Goal: Check status: Check status

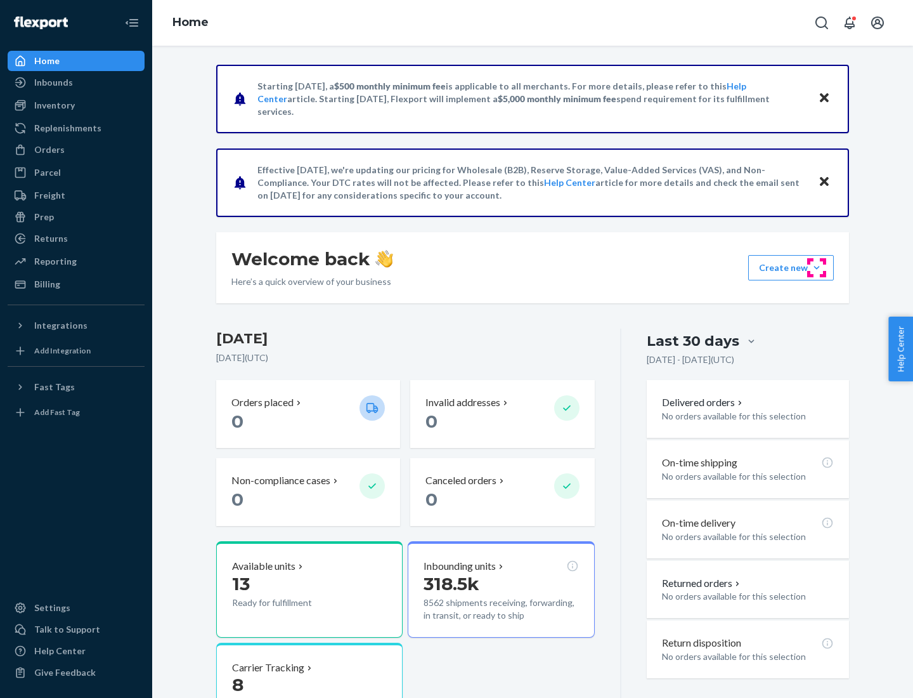
click at [817, 268] on button "Create new Create new inbound Create new order Create new product" at bounding box center [791, 267] width 86 height 25
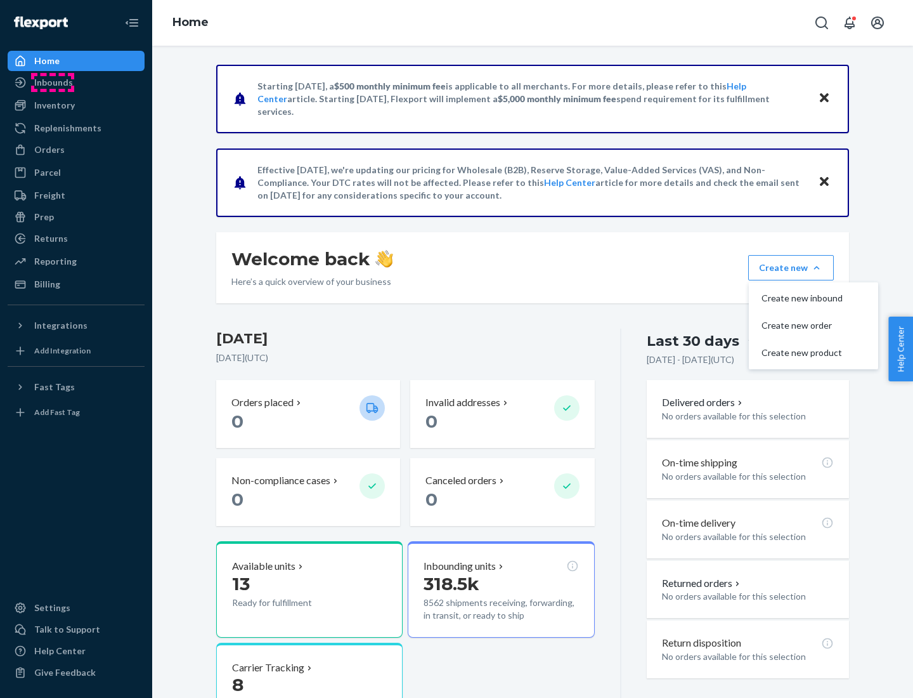
click at [53, 82] on div "Inbounds" at bounding box center [53, 82] width 39 height 13
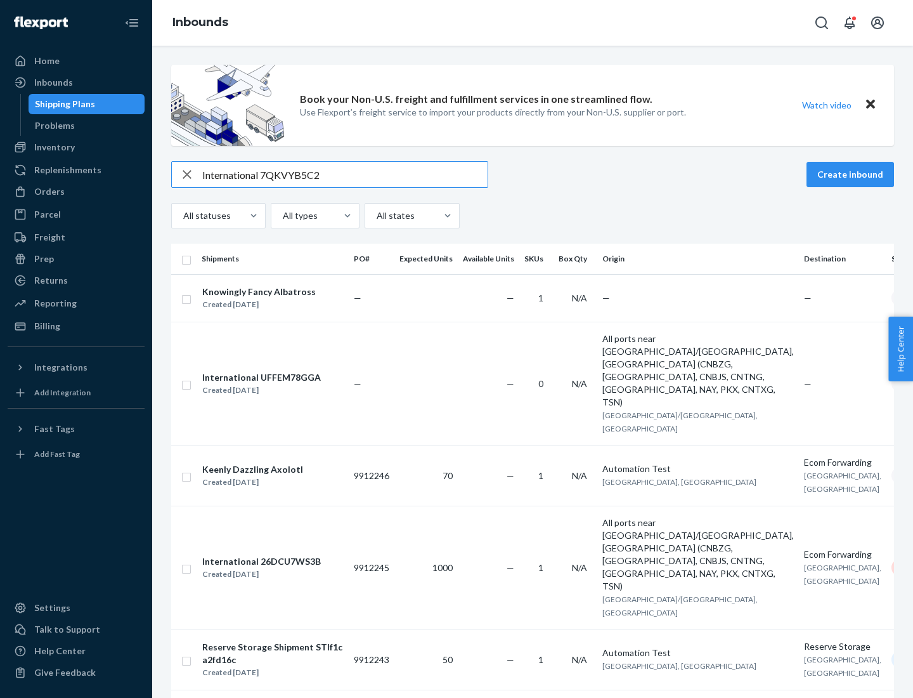
type input "International 7QKVYB5C29"
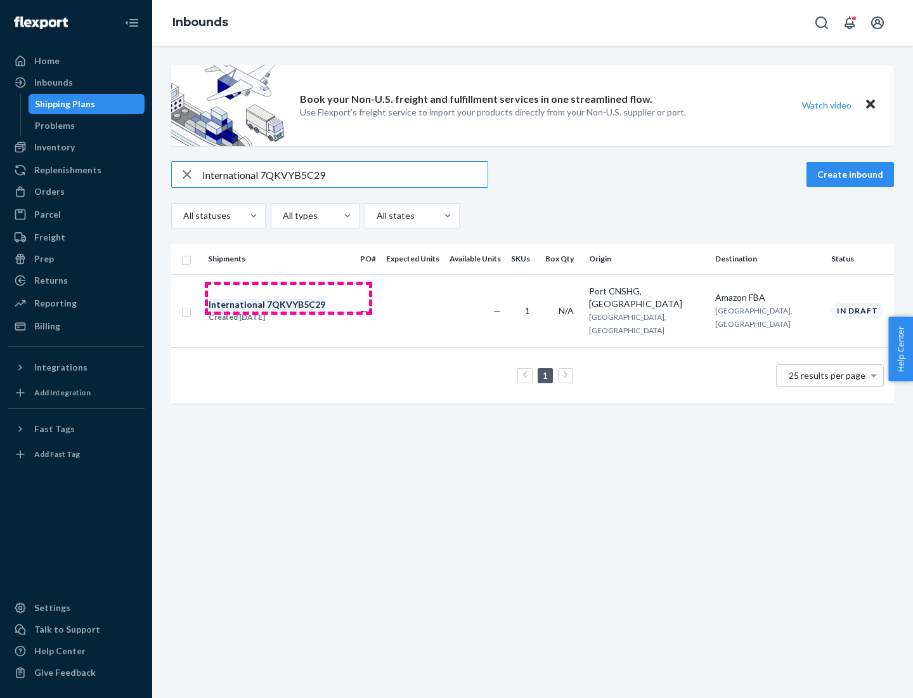
click at [289, 311] on div "Created [DATE]" at bounding box center [267, 317] width 117 height 13
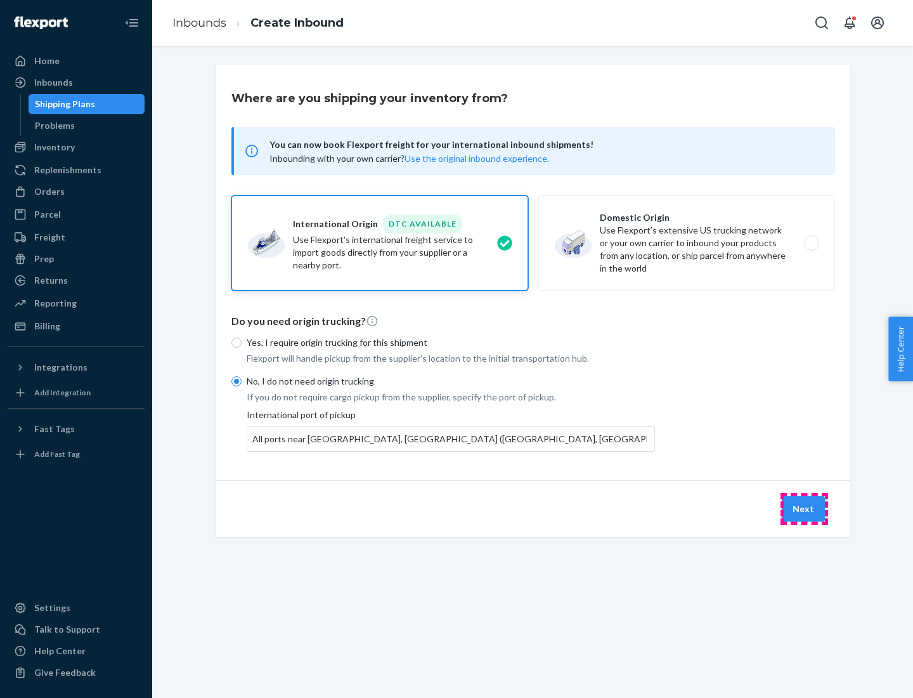
click at [804, 508] on button "Next" at bounding box center [803, 508] width 43 height 25
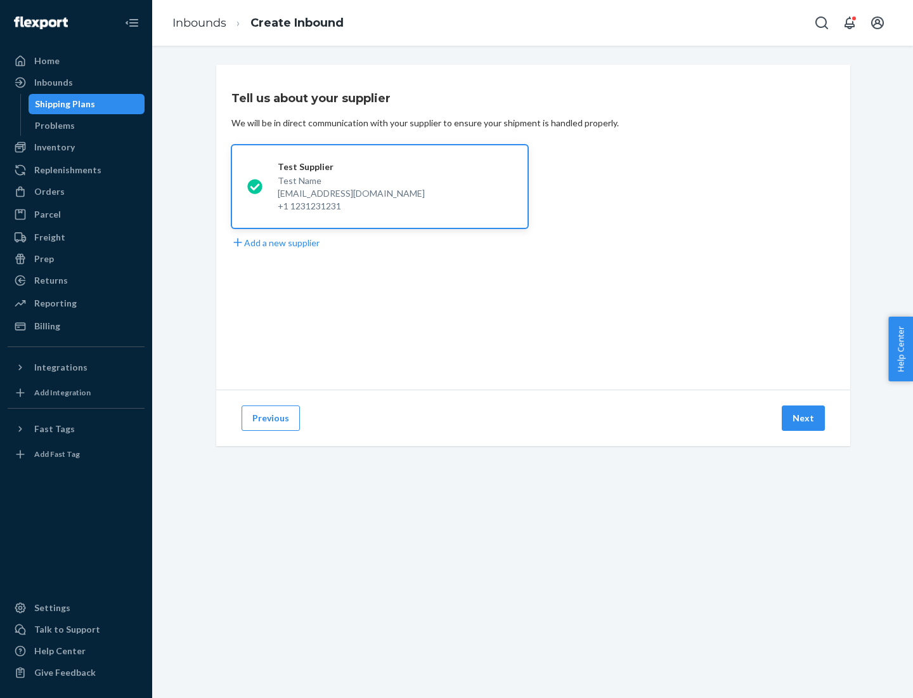
click at [804, 418] on button "Next" at bounding box center [803, 417] width 43 height 25
